Goal: Information Seeking & Learning: Understand process/instructions

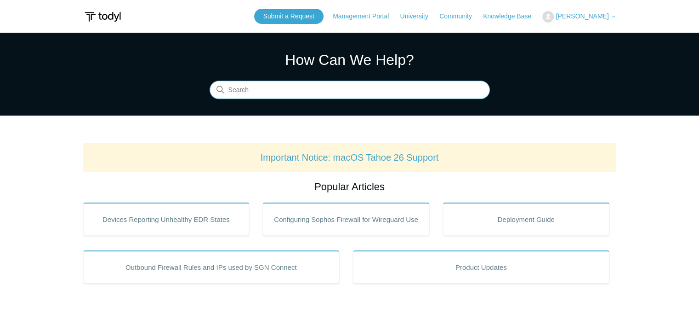
click at [419, 89] on input "Search" at bounding box center [350, 90] width 280 height 18
type input "sgn"
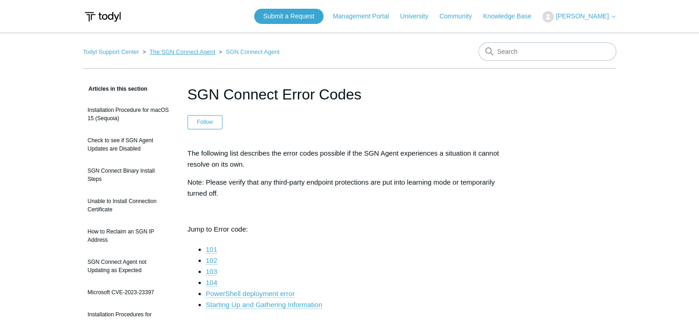
click at [199, 49] on link "The SGN Connect Agent" at bounding box center [182, 51] width 66 height 7
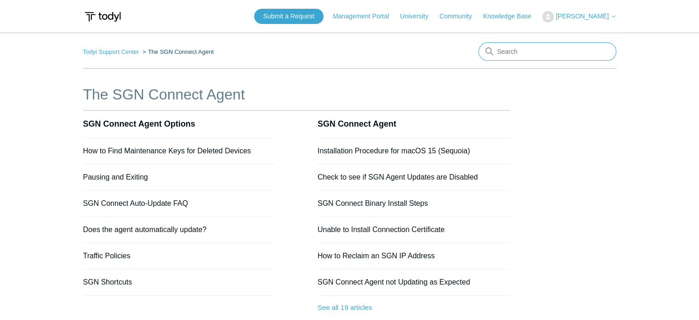
click at [546, 52] on input "Search" at bounding box center [548, 51] width 138 height 18
type input "sgn connect stuck at startup"
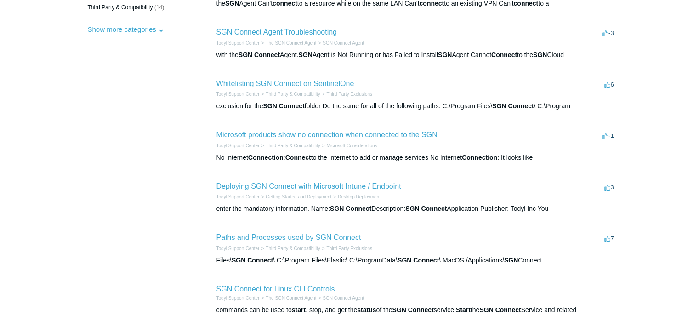
scroll to position [138, 0]
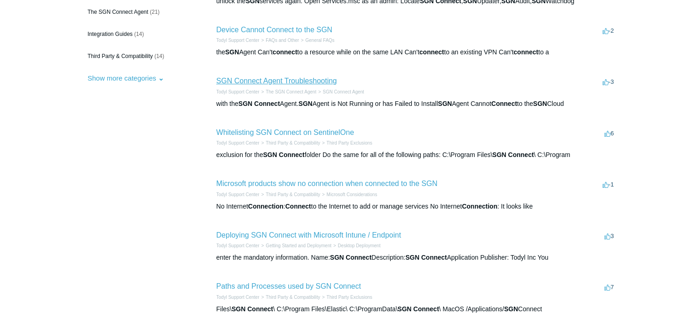
click at [309, 81] on link "SGN Connect Agent Troubleshooting" at bounding box center [277, 81] width 120 height 8
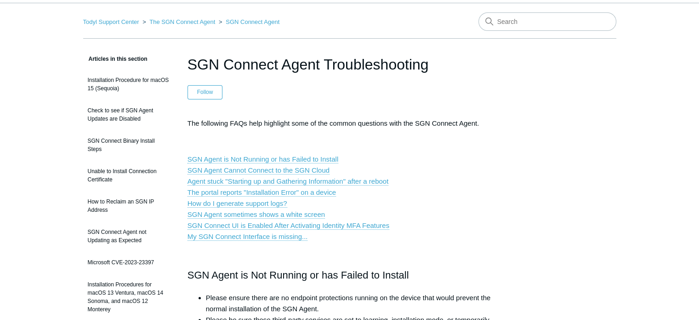
scroll to position [46, 0]
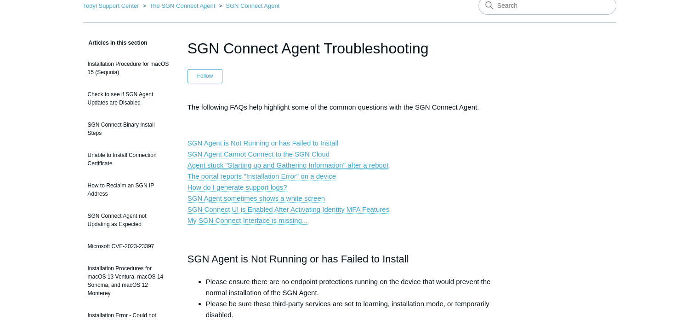
click at [358, 165] on link "Agent stuck "Starting up and Gathering Information" after a reboot" at bounding box center [288, 165] width 201 height 8
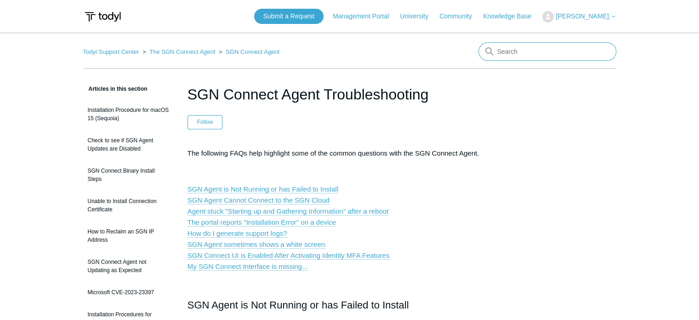
click at [521, 52] on input "Search" at bounding box center [548, 51] width 138 height 18
type input "restart sgn connect linux"
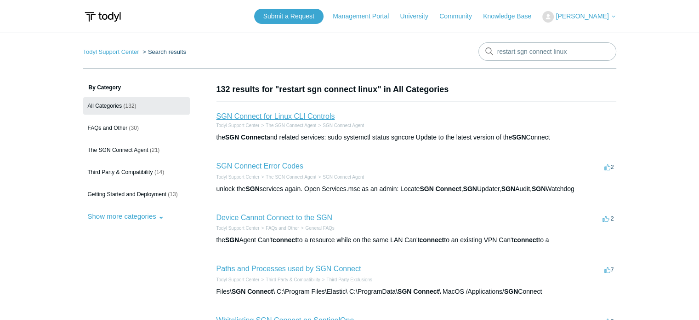
click at [298, 115] on link "SGN Connect for Linux CLI Controls" at bounding box center [276, 116] width 119 height 8
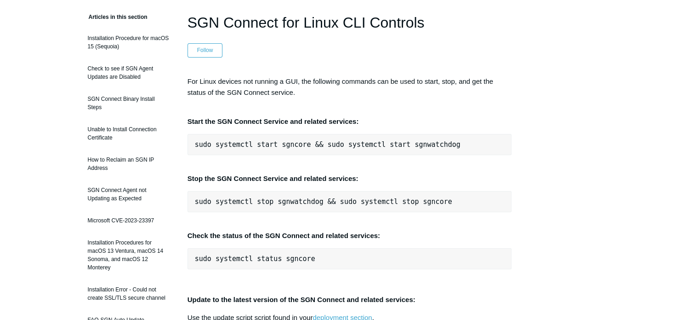
scroll to position [92, 0]
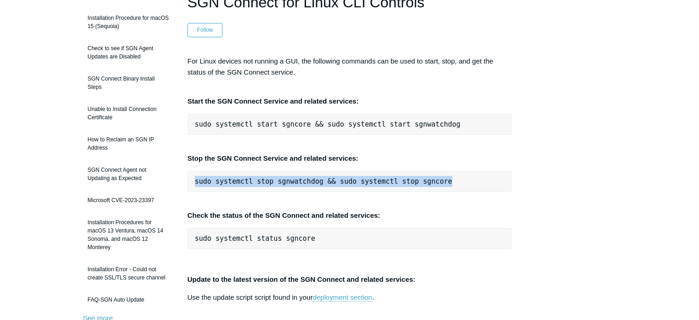
drag, startPoint x: 441, startPoint y: 178, endPoint x: 196, endPoint y: 176, distance: 245.1
click at [196, 176] on pre "sudo systemctl stop sgnwatchdog && sudo systemctl stop sgncore" at bounding box center [350, 181] width 325 height 21
copy pre "sudo systemctl stop sgnwatchdog && sudo systemctl stop sgncore"
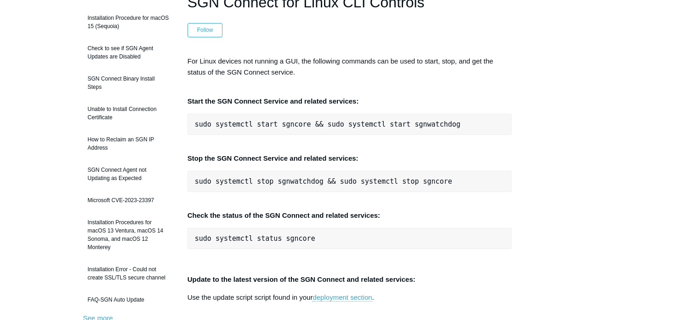
click at [462, 149] on p "Stop the SGN Connect Service and related services:" at bounding box center [350, 153] width 325 height 22
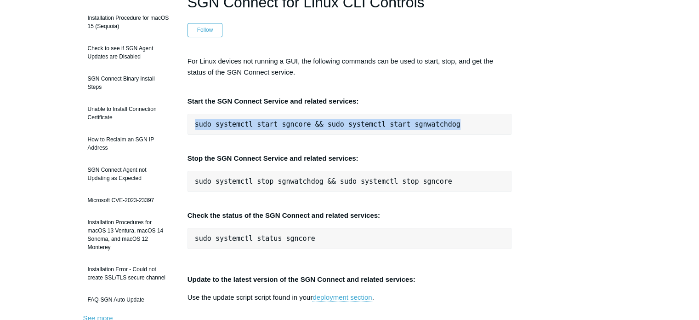
drag, startPoint x: 455, startPoint y: 123, endPoint x: 194, endPoint y: 112, distance: 261.9
click at [194, 112] on div "For Linux devices not running a GUI, the following commands can be used to star…" at bounding box center [350, 252] width 325 height 393
copy pre "sudo systemctl start sgncore && sudo systemctl start sgnwatchdog"
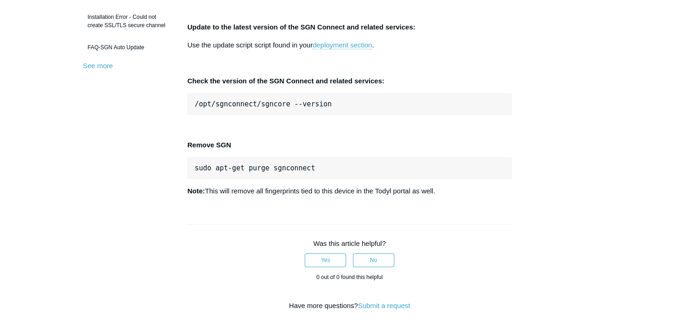
scroll to position [368, 0]
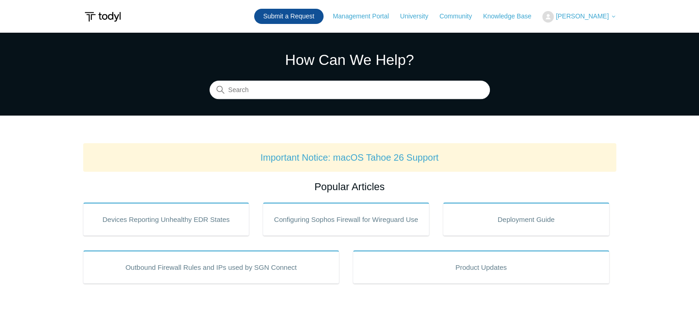
click at [288, 20] on link "Submit a Request" at bounding box center [288, 16] width 69 height 15
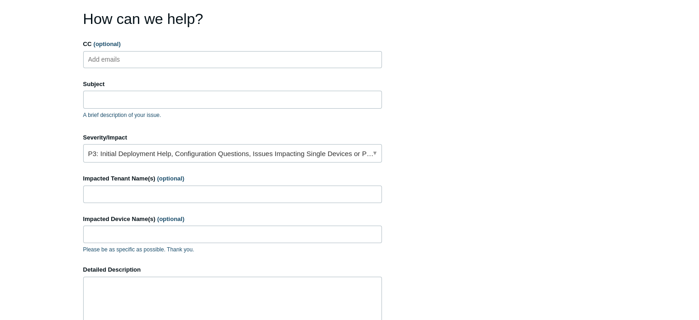
scroll to position [92, 0]
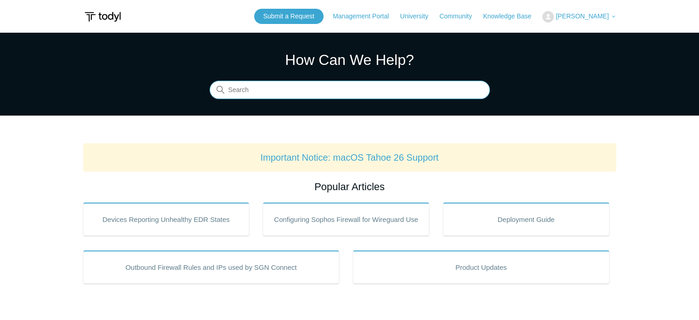
click at [411, 88] on input "Search" at bounding box center [350, 90] width 280 height 18
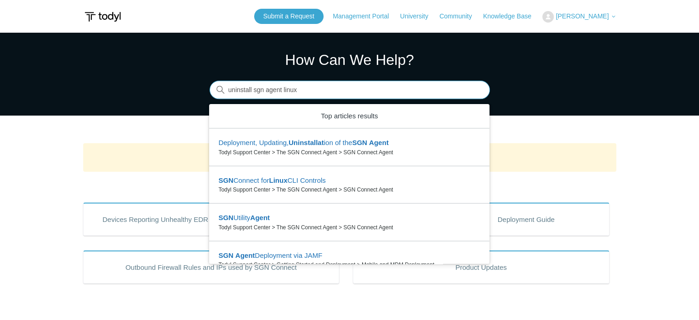
type input "uninstall sgn agent linux"
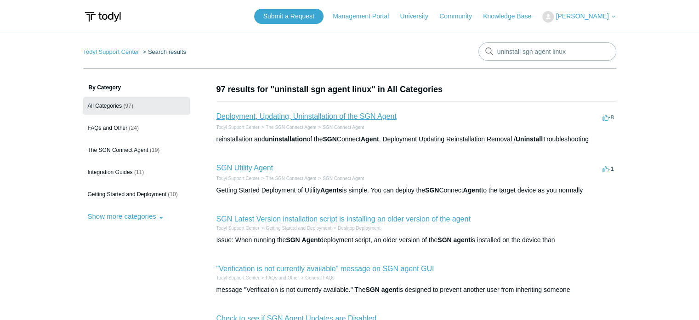
click at [362, 117] on link "Deployment, Updating, Uninstallation of the SGN Agent" at bounding box center [307, 116] width 180 height 8
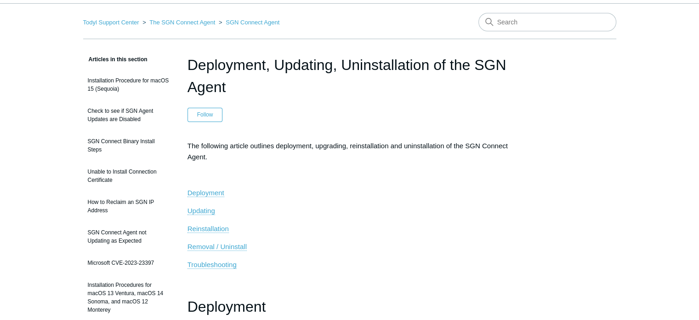
scroll to position [92, 0]
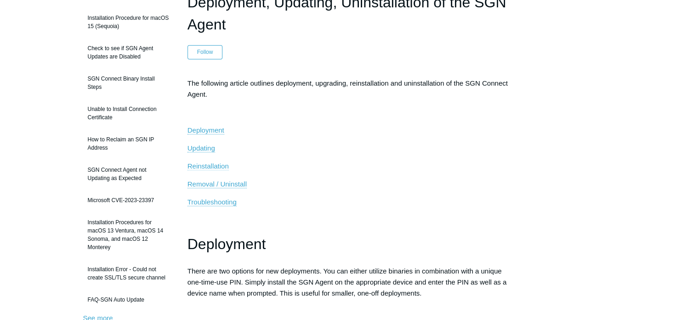
click at [217, 167] on span "Reinstallation" at bounding box center [208, 166] width 41 height 8
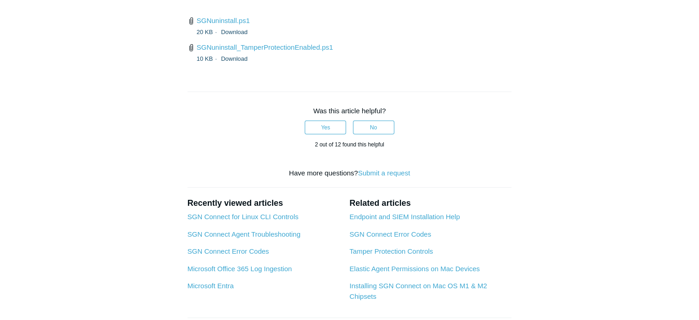
scroll to position [2310, 0]
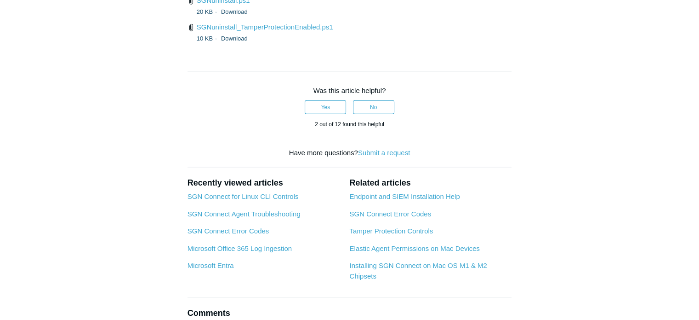
drag, startPoint x: 324, startPoint y: 117, endPoint x: 194, endPoint y: 119, distance: 129.7
copy pre "sudo apt-get purge sgnconnect"
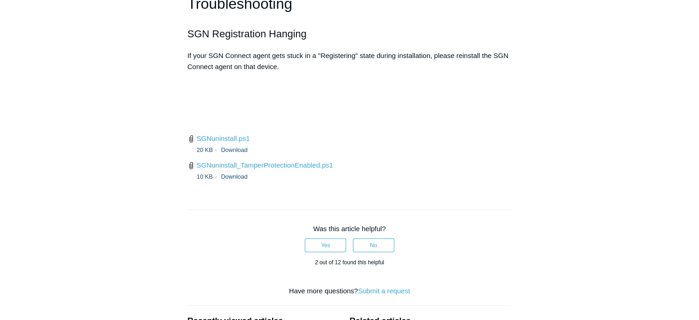
scroll to position [2264, 0]
